Goal: Feedback & Contribution: Contribute content

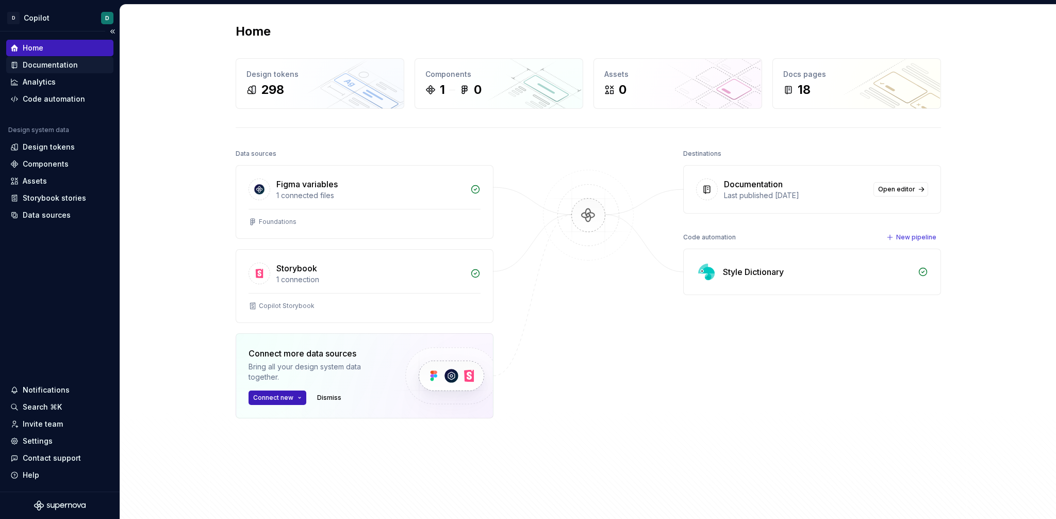
click at [31, 63] on div "Documentation" at bounding box center [50, 65] width 55 height 10
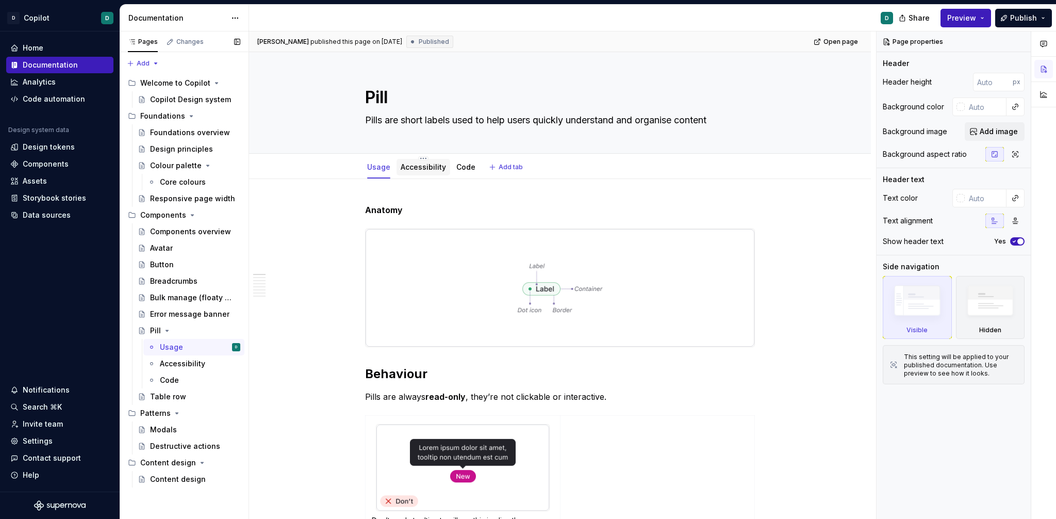
click at [423, 169] on link "Accessibility" at bounding box center [423, 166] width 45 height 9
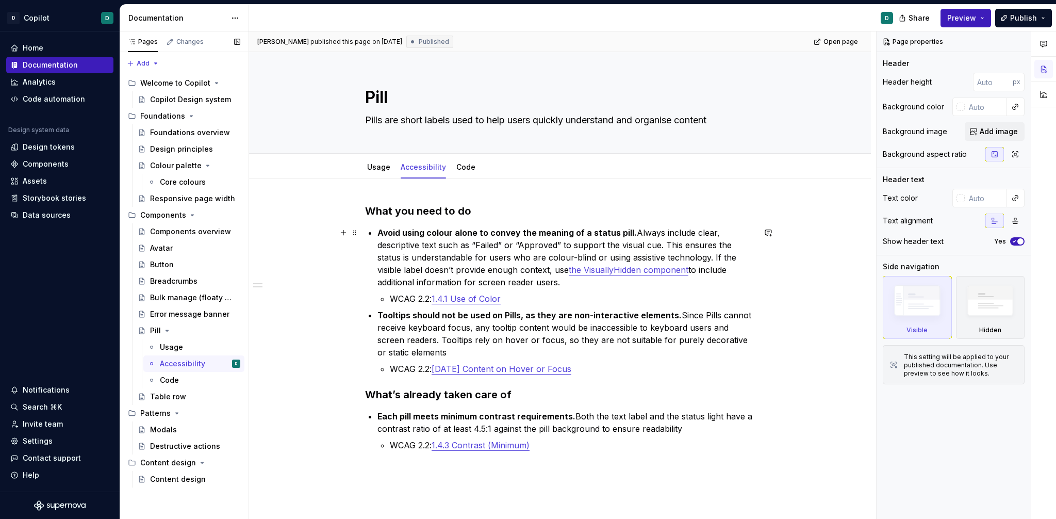
type textarea "*"
click at [644, 270] on link "the VisuallyHidden component" at bounding box center [629, 270] width 120 height 10
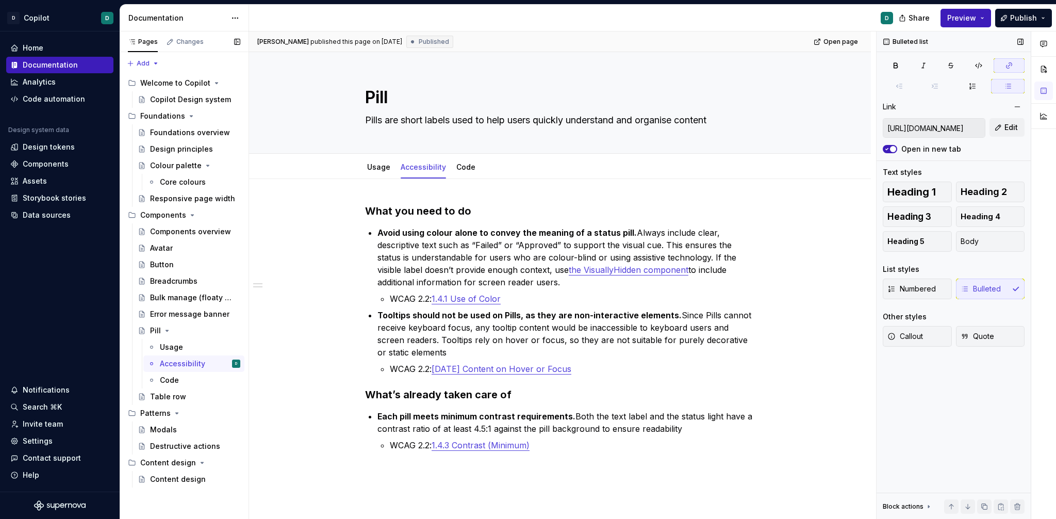
click at [946, 129] on input "[URL][DOMAIN_NAME]" at bounding box center [934, 128] width 102 height 19
click at [1006, 131] on span "Edit" at bounding box center [1011, 127] width 13 height 10
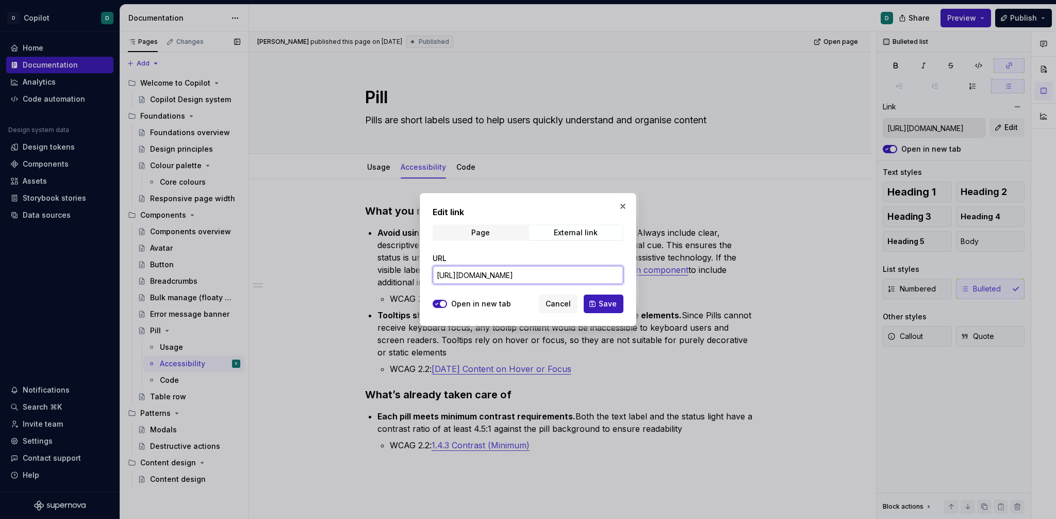
click at [502, 272] on input "[URL][DOMAIN_NAME]" at bounding box center [528, 275] width 191 height 19
click at [562, 236] on div "External link" at bounding box center [576, 232] width 44 height 8
click at [550, 275] on input "[URL][DOMAIN_NAME]" at bounding box center [528, 275] width 191 height 19
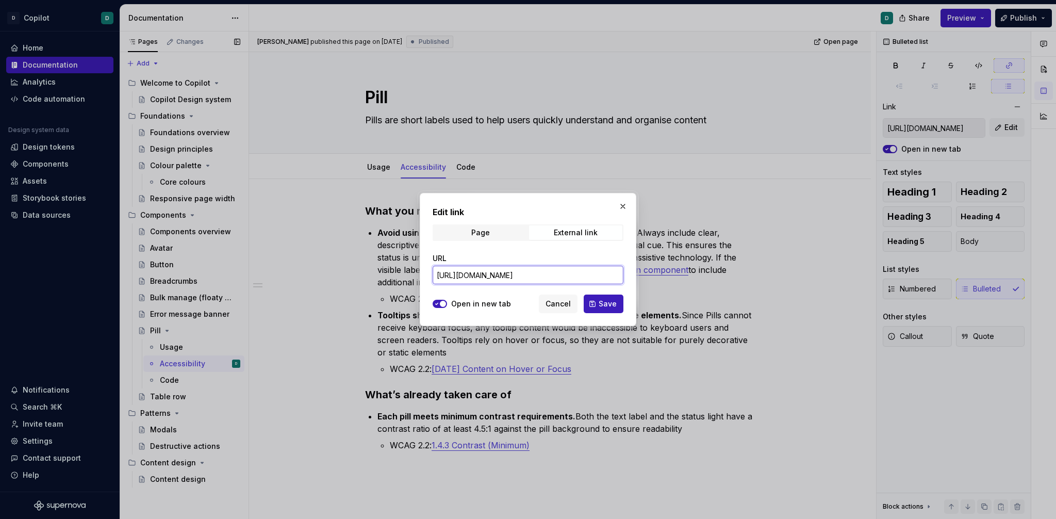
click at [550, 275] on input "[URL][DOMAIN_NAME]" at bounding box center [528, 275] width 191 height 19
paste input "text"
type input "[URL][DOMAIN_NAME]"
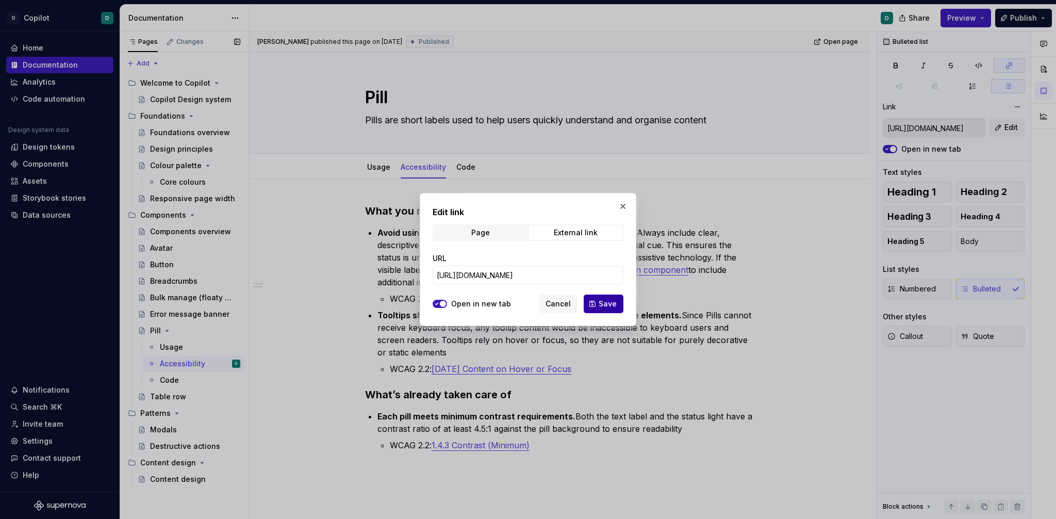
scroll to position [0, 0]
click at [611, 306] on span "Save" at bounding box center [608, 304] width 18 height 10
type input "[URL][DOMAIN_NAME]"
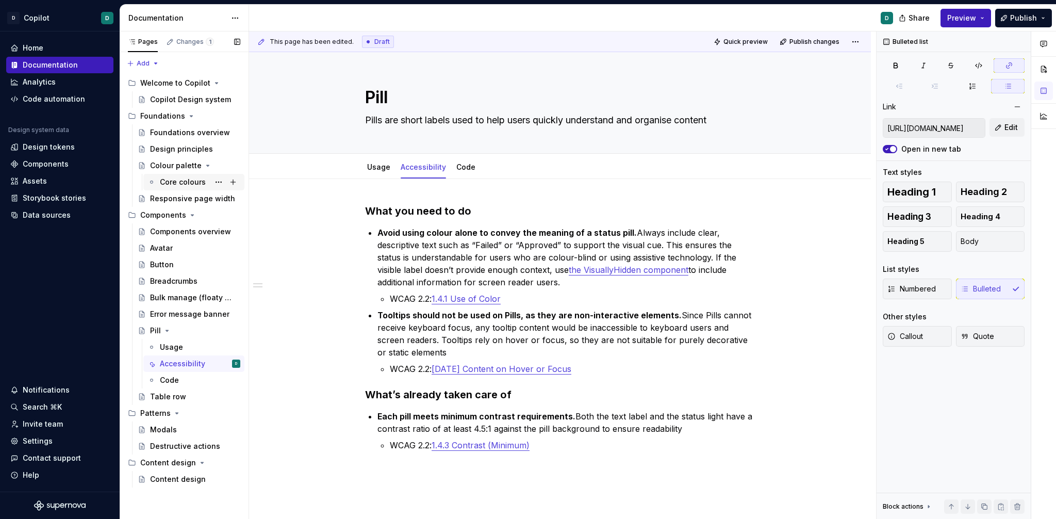
click at [190, 184] on div "Core colours" at bounding box center [183, 182] width 46 height 10
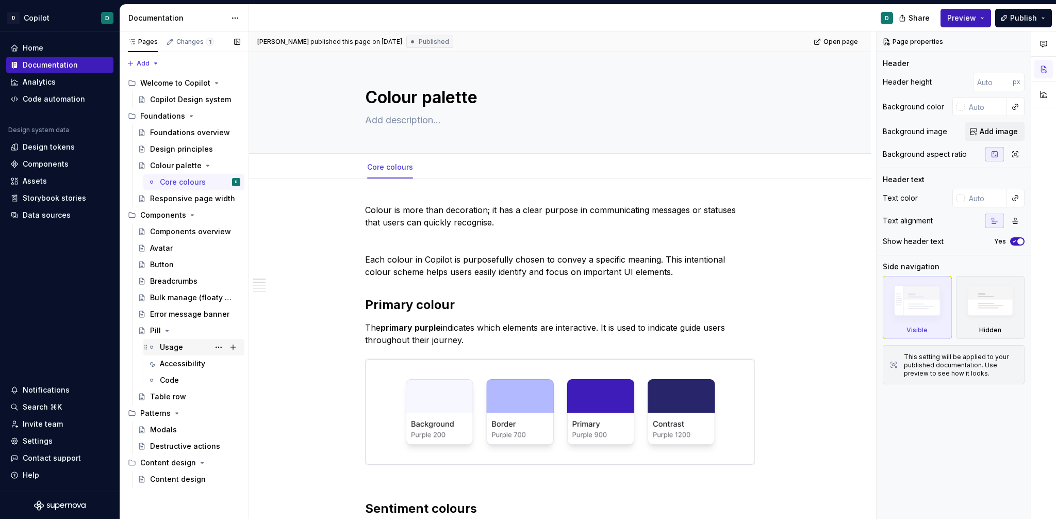
click at [170, 351] on div "Usage" at bounding box center [171, 347] width 23 height 10
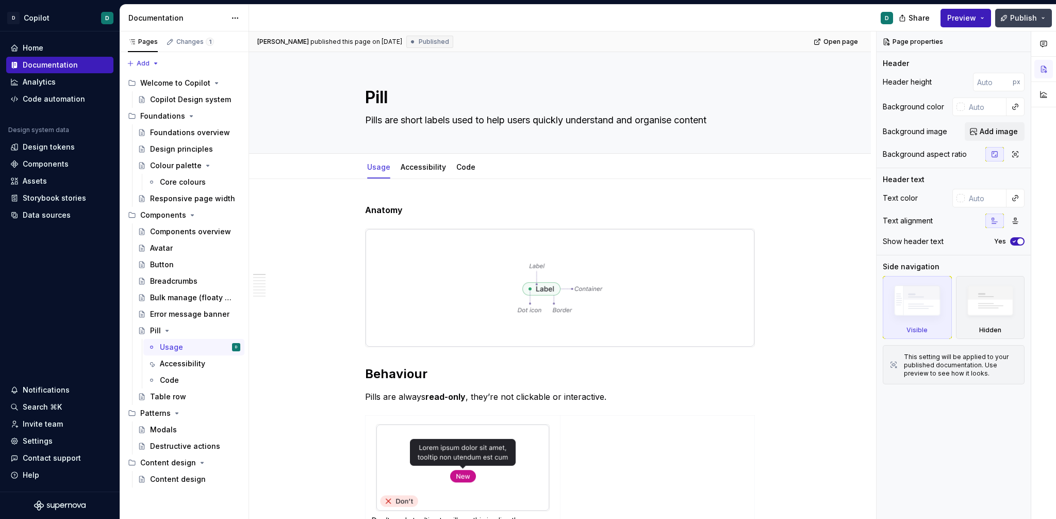
click at [1018, 18] on span "Publish" at bounding box center [1023, 18] width 27 height 10
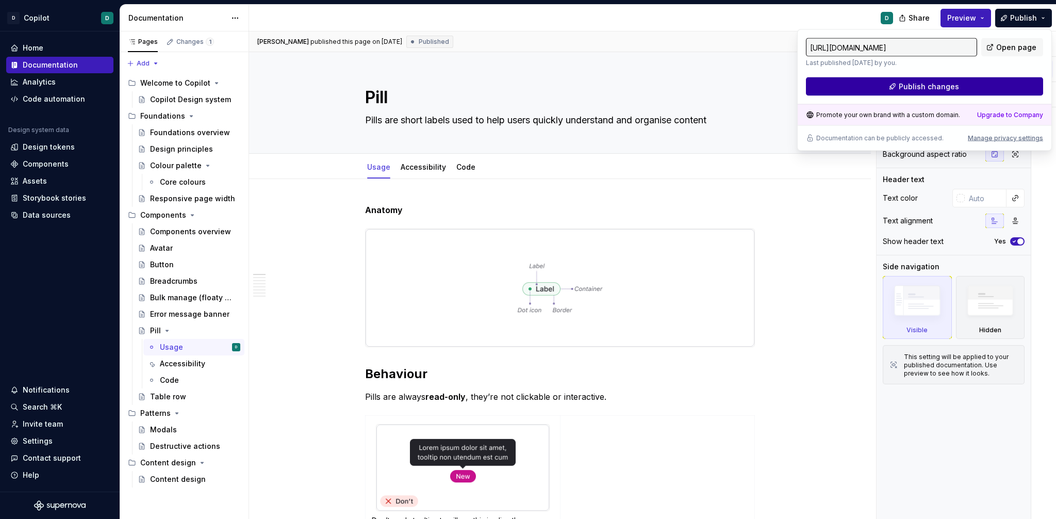
click at [903, 92] on button "Publish changes" at bounding box center [924, 86] width 237 height 19
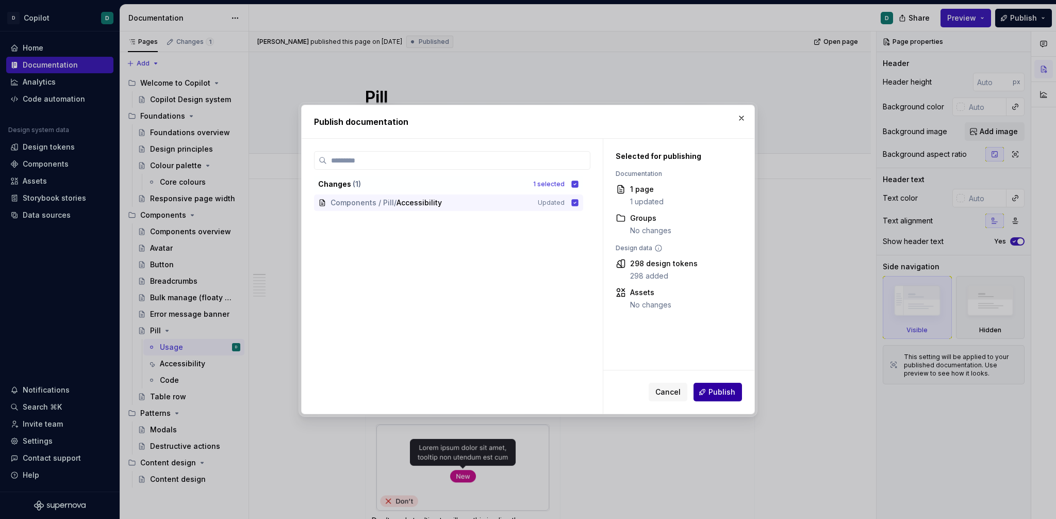
click at [717, 388] on span "Publish" at bounding box center [722, 392] width 27 height 10
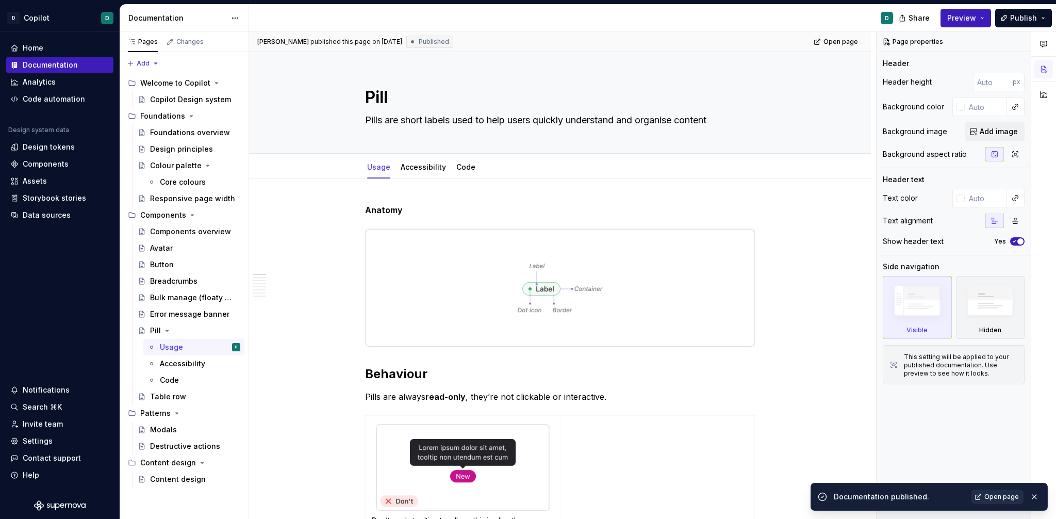
click at [1009, 496] on span "Open page" at bounding box center [1001, 496] width 35 height 8
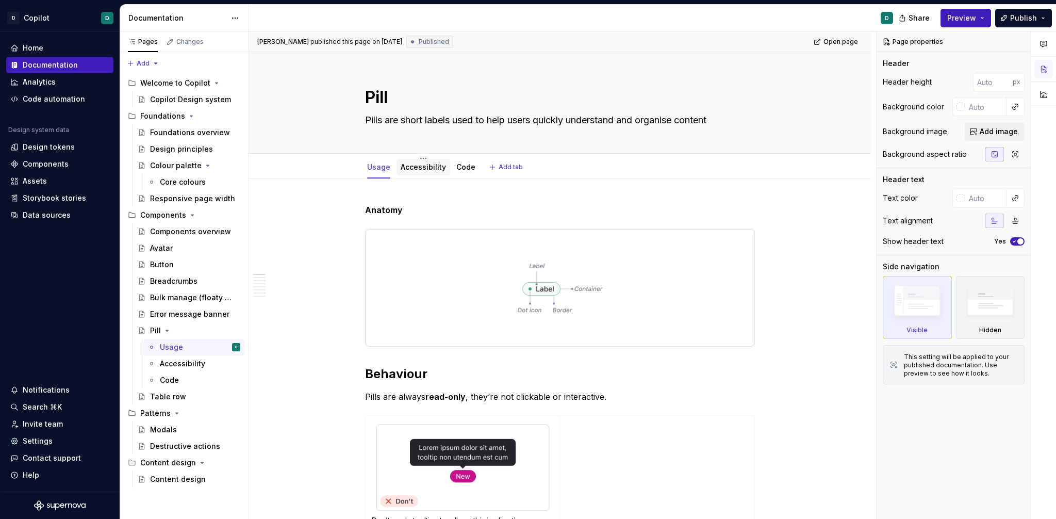
click at [418, 171] on link "Accessibility" at bounding box center [423, 166] width 45 height 9
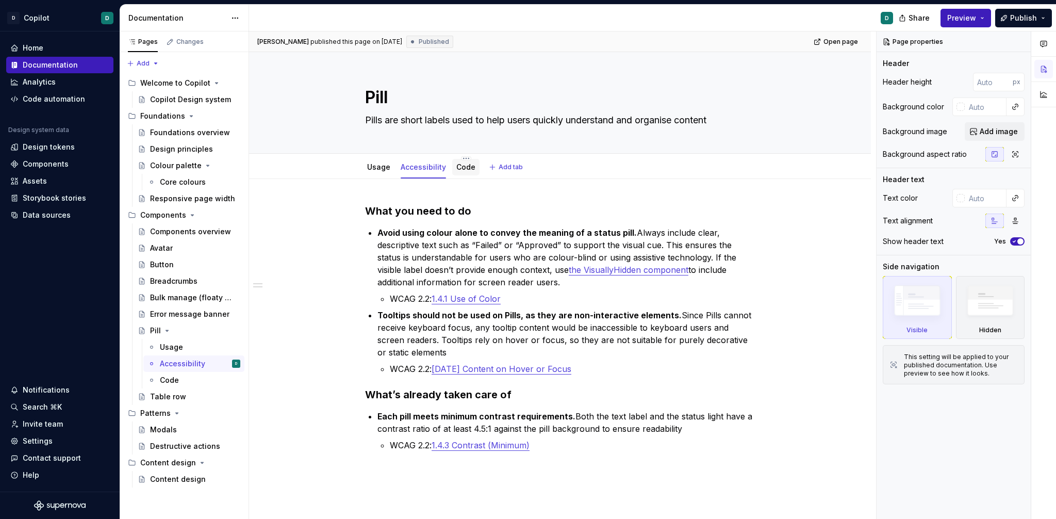
click at [466, 170] on link "Code" at bounding box center [465, 166] width 19 height 9
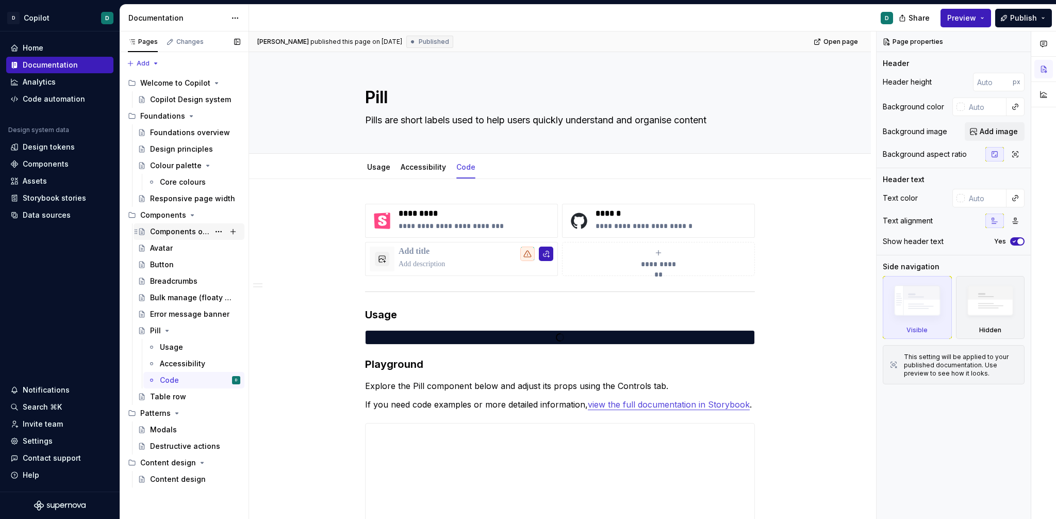
click at [182, 238] on div "Components overview" at bounding box center [195, 231] width 90 height 14
